Goal: Task Accomplishment & Management: Manage account settings

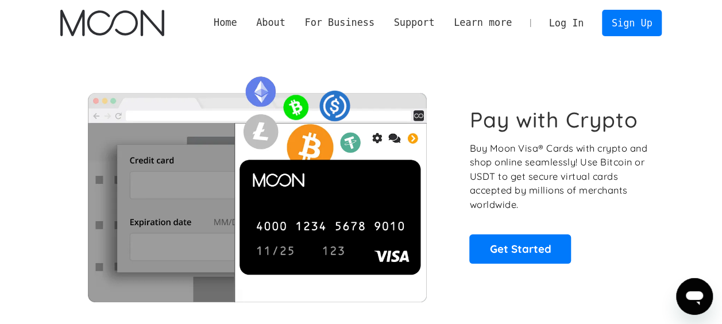
click at [562, 28] on link "Log In" at bounding box center [566, 22] width 54 height 25
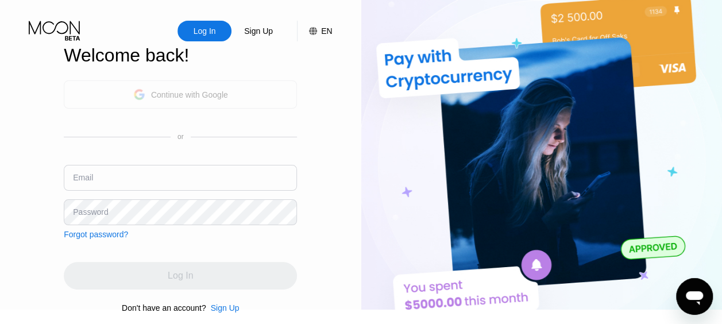
click at [276, 101] on div "Continue with Google" at bounding box center [180, 94] width 233 height 28
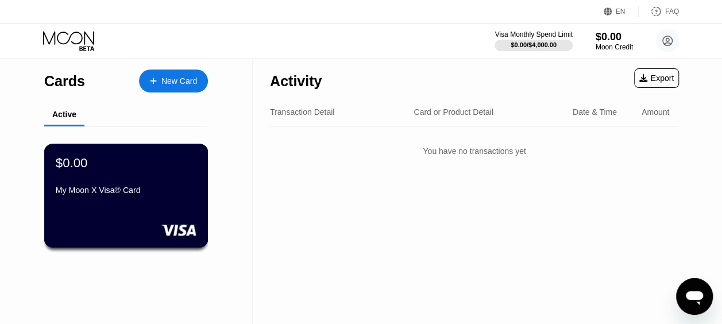
click at [86, 165] on div "$0.00" at bounding box center [126, 162] width 141 height 15
click at [612, 15] on icon at bounding box center [607, 11] width 9 height 9
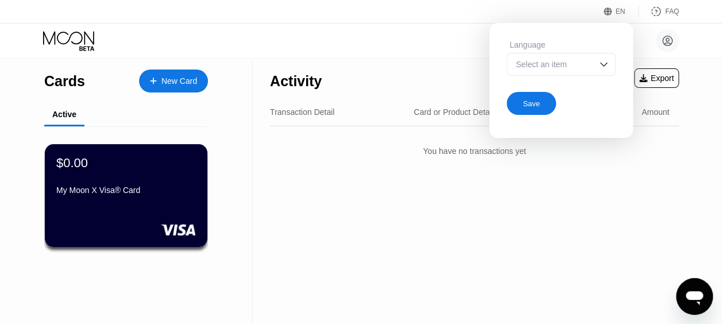
click at [574, 73] on div "Select an item" at bounding box center [560, 64] width 109 height 23
click at [576, 102] on div at bounding box center [561, 110] width 108 height 23
click at [574, 64] on div at bounding box center [560, 64] width 109 height 23
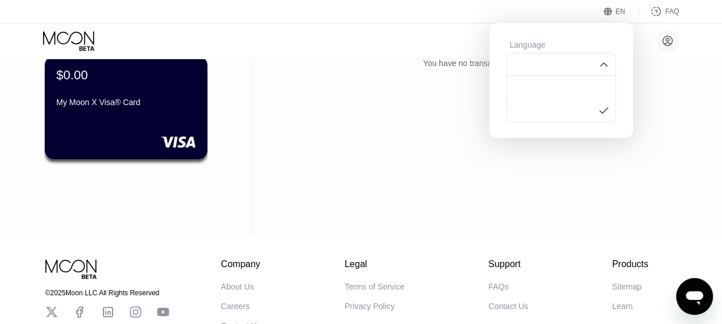
scroll to position [87, 0]
click at [458, 136] on div "Activity Export Transaction Detail Card or Product Detail Date & Time Amount Yo…" at bounding box center [474, 104] width 443 height 266
click at [682, 117] on div "Activity Export Transaction Detail Card or Product Detail Date & Time Amount Yo…" at bounding box center [474, 104] width 443 height 266
click at [587, 94] on div at bounding box center [561, 87] width 108 height 23
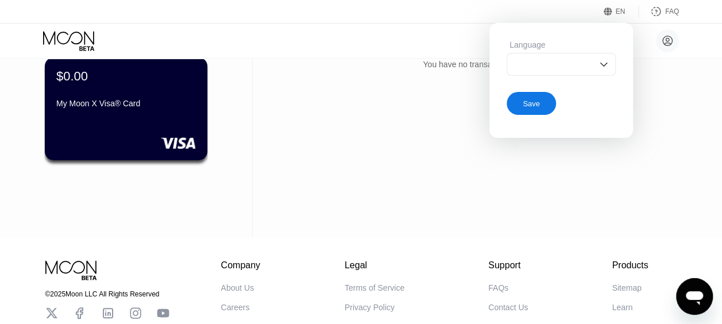
click at [587, 66] on div at bounding box center [560, 64] width 109 height 23
click at [645, 80] on div "You have no transactions yet" at bounding box center [474, 64] width 409 height 32
click at [605, 14] on icon at bounding box center [607, 11] width 9 height 9
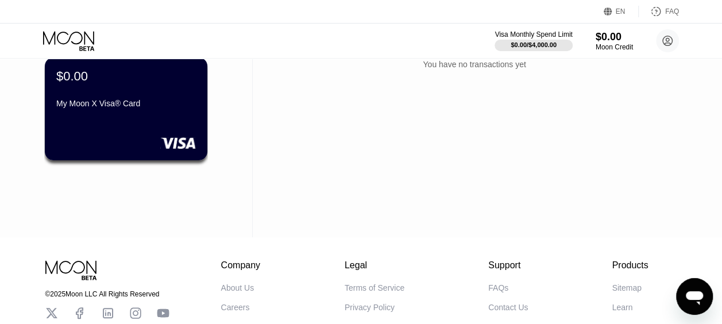
scroll to position [0, 0]
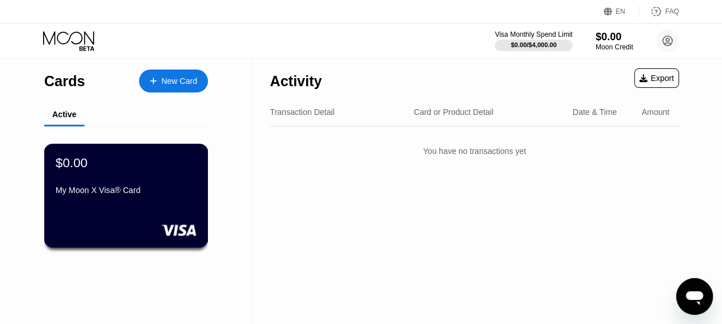
click at [86, 226] on div at bounding box center [126, 229] width 141 height 11
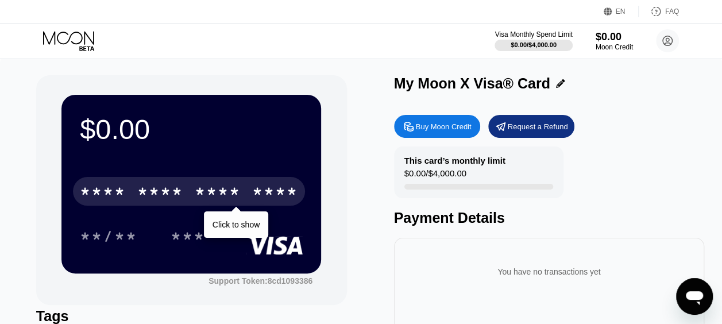
click at [251, 200] on div "* * * * * * * * * * * * ****" at bounding box center [189, 191] width 232 height 29
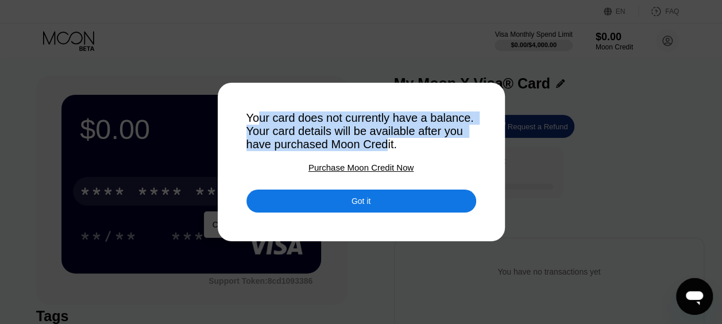
drag, startPoint x: 255, startPoint y: 110, endPoint x: 437, endPoint y: 144, distance: 184.5
click at [437, 144] on div "Your card does not currently have a balance. Your card details will be availabl…" at bounding box center [361, 131] width 230 height 40
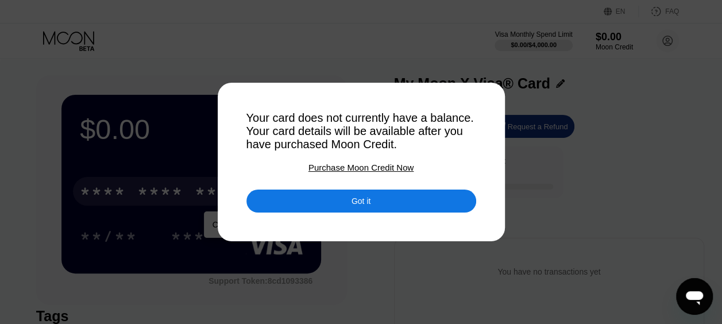
click at [374, 203] on div "Got it" at bounding box center [361, 200] width 230 height 23
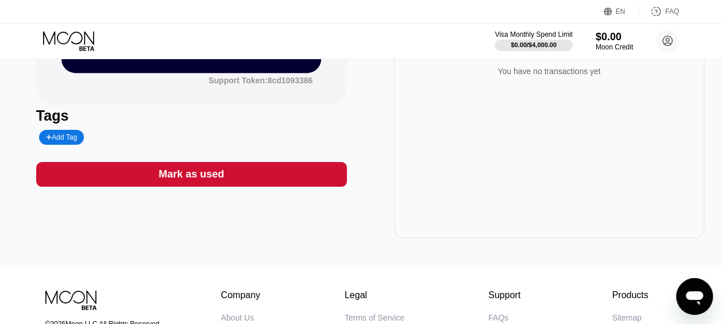
scroll to position [202, 0]
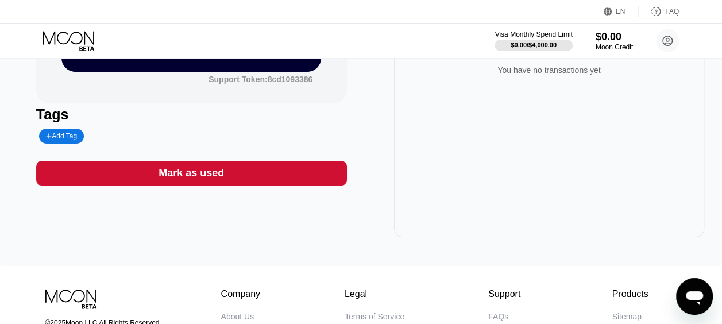
click at [72, 140] on div "Add Tag" at bounding box center [61, 136] width 31 height 8
click at [95, 138] on input "text" at bounding box center [90, 136] width 88 height 8
type input "p"
type input "j"
type input "java"
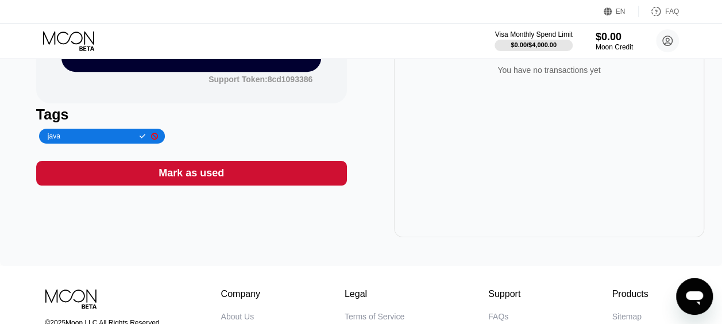
click at [140, 140] on icon at bounding box center [143, 136] width 6 height 7
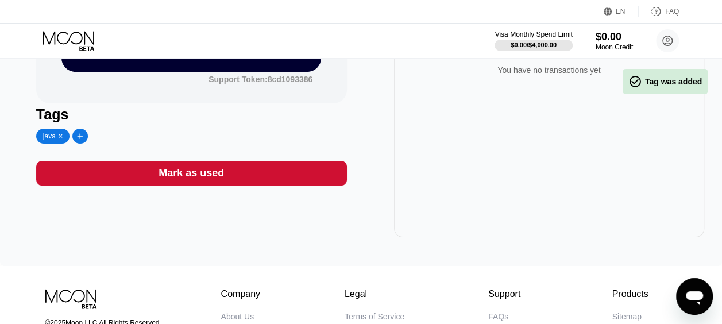
click at [60, 139] on icon at bounding box center [61, 136] width 5 height 6
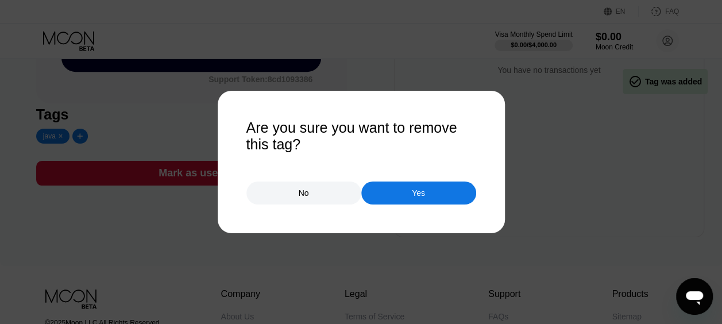
click at [420, 193] on div "Yes" at bounding box center [418, 193] width 13 height 10
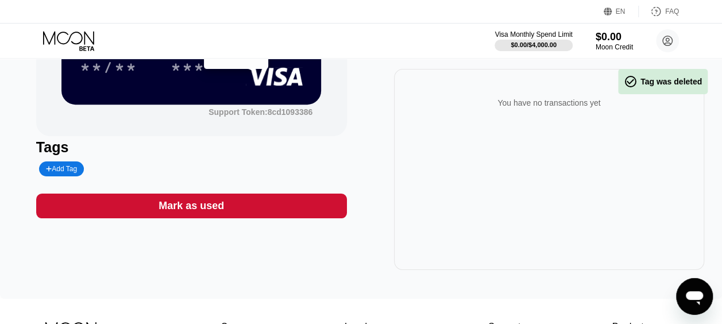
scroll to position [168, 0]
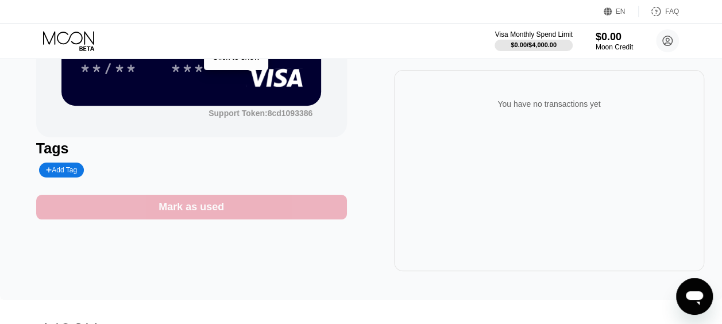
click at [288, 214] on div "Mark as used" at bounding box center [191, 207] width 311 height 25
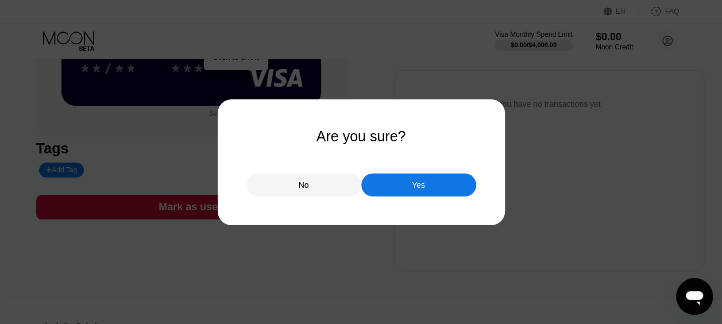
click at [300, 189] on div "No" at bounding box center [304, 185] width 10 height 10
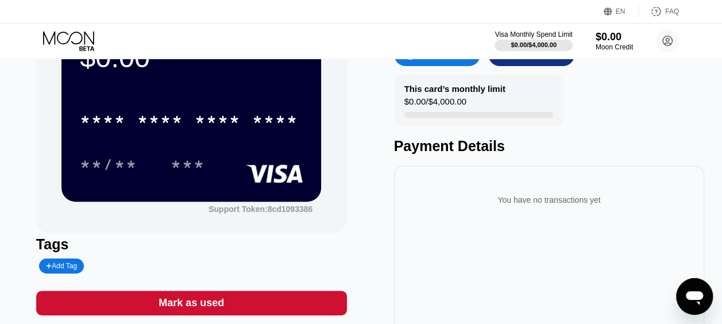
scroll to position [71, 0]
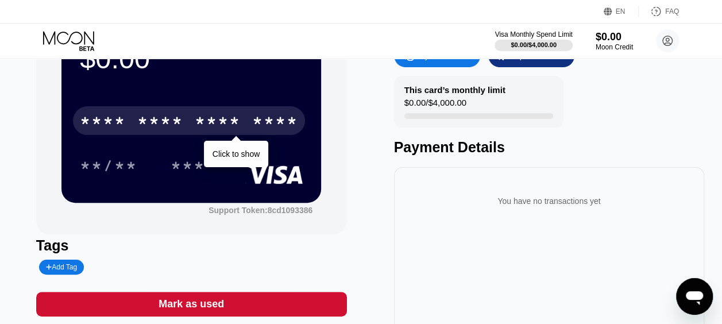
click at [198, 115] on div "* * * *" at bounding box center [218, 122] width 46 height 18
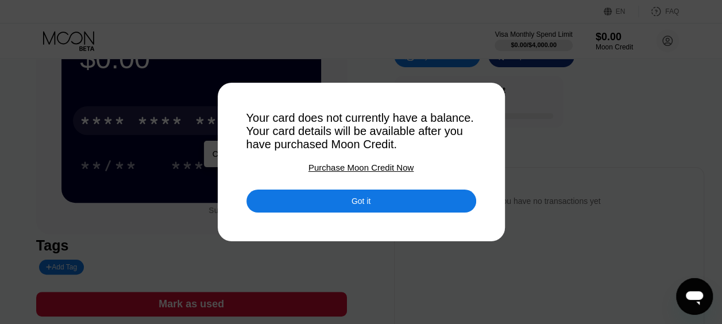
drag, startPoint x: 320, startPoint y: 133, endPoint x: 397, endPoint y: 136, distance: 77.6
click at [397, 136] on div "Your card does not currently have a balance. Your card details will be availabl…" at bounding box center [361, 131] width 230 height 40
drag, startPoint x: 397, startPoint y: 136, endPoint x: 420, endPoint y: 149, distance: 26.2
click at [420, 149] on div "Your card does not currently have a balance. Your card details will be availabl…" at bounding box center [361, 131] width 230 height 40
drag, startPoint x: 420, startPoint y: 149, endPoint x: 344, endPoint y: 140, distance: 76.3
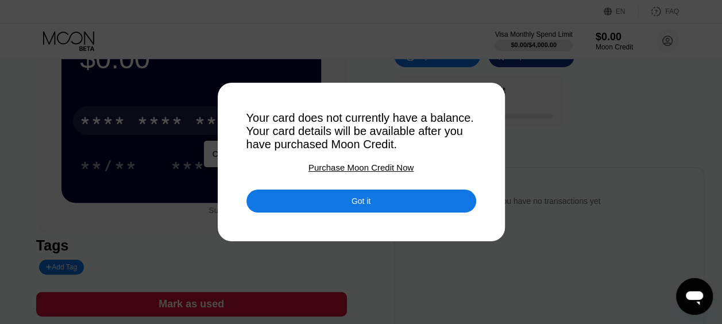
click at [344, 140] on div "Your card does not currently have a balance. Your card details will be availabl…" at bounding box center [361, 131] width 230 height 40
click at [389, 204] on div "Got it" at bounding box center [361, 200] width 230 height 23
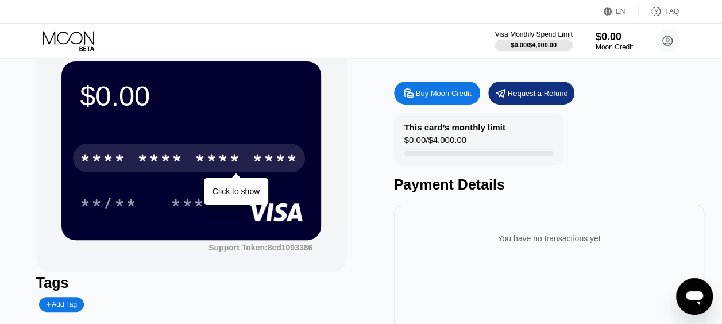
scroll to position [0, 0]
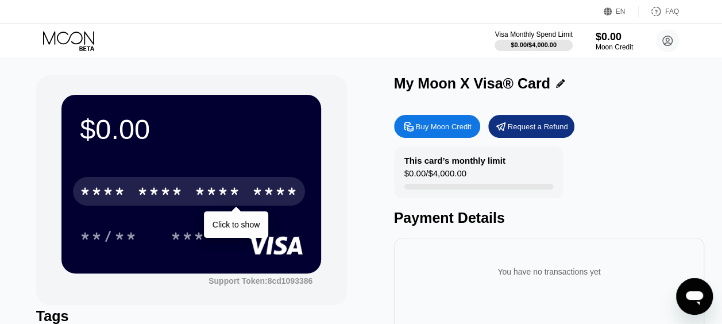
click at [346, 105] on div "$0.00 * * * * * * * * * * * * **** Click to show **/** *** Support Token: 8cd10…" at bounding box center [191, 190] width 311 height 230
click at [65, 32] on icon at bounding box center [68, 37] width 51 height 13
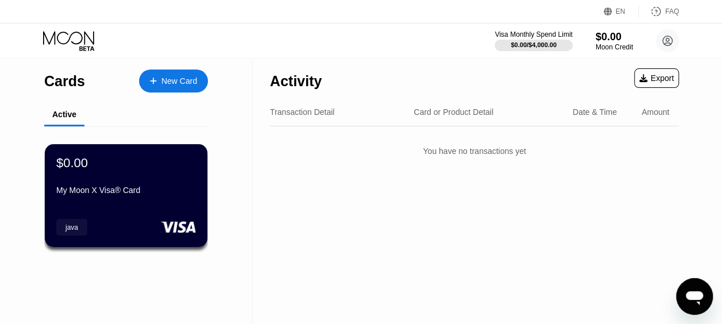
click at [158, 79] on div at bounding box center [159, 81] width 5 height 10
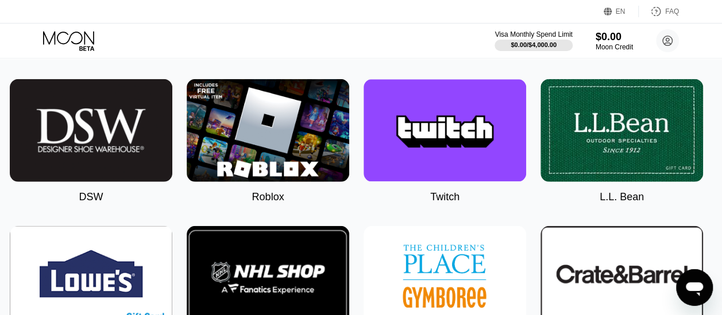
scroll to position [1484, 5]
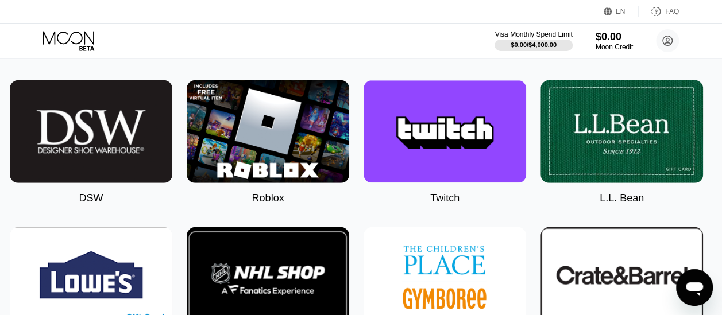
click at [286, 148] on img at bounding box center [268, 131] width 162 height 103
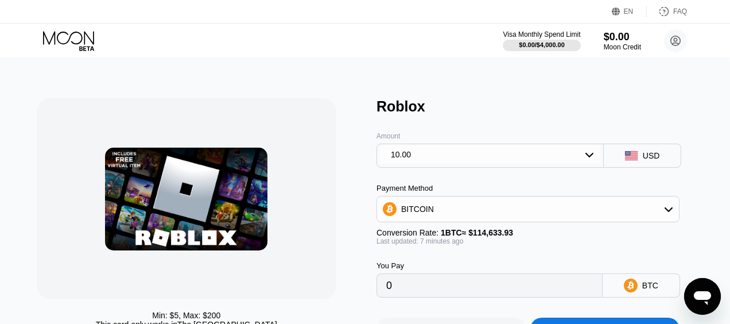
type input "0.00008724"
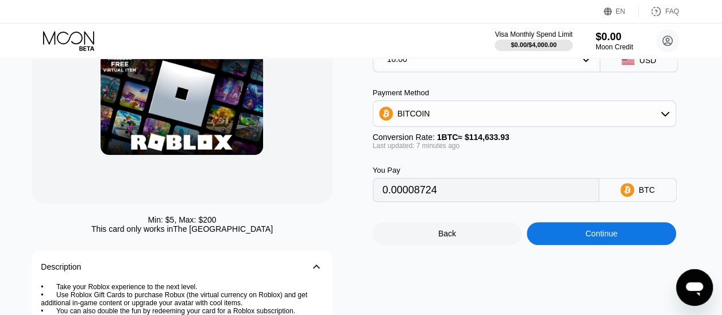
scroll to position [52, 0]
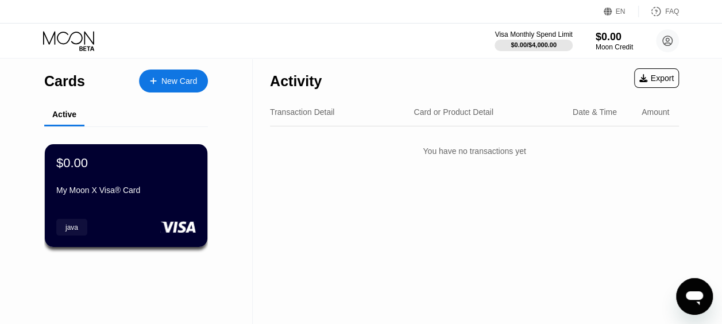
click at [180, 68] on div "Cards New Card" at bounding box center [126, 78] width 164 height 40
click at [181, 73] on div "New Card" at bounding box center [173, 80] width 69 height 23
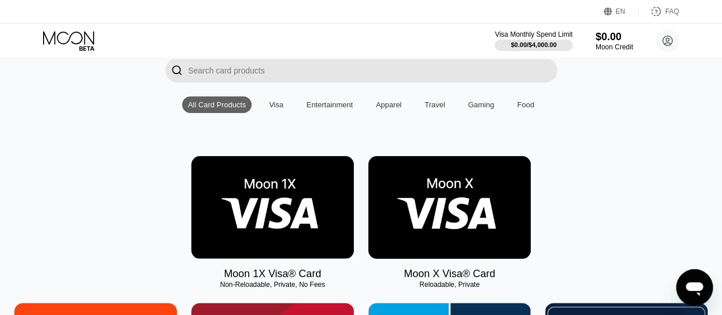
scroll to position [80, 0]
